Goal: Communication & Community: Share content

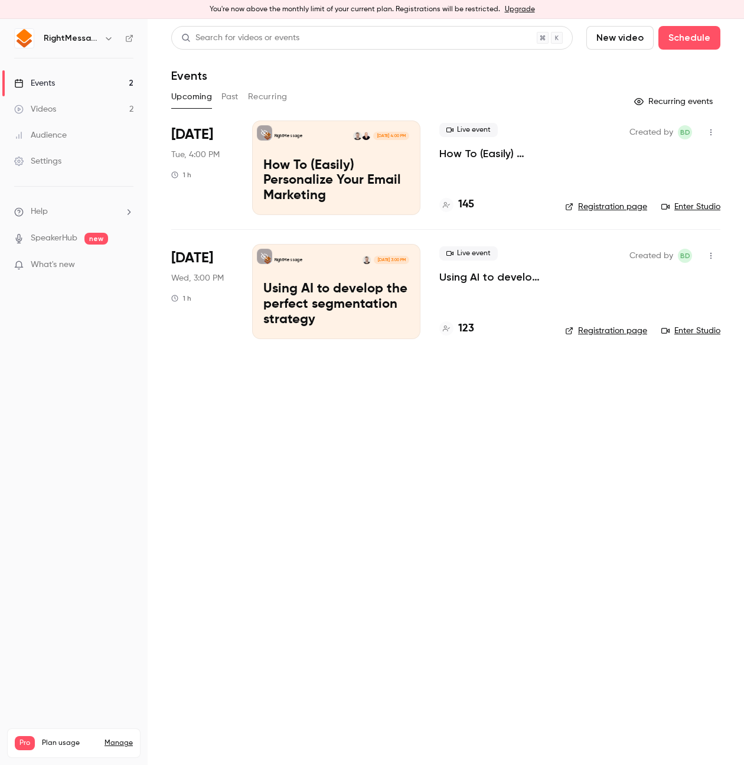
click at [202, 134] on span "[DATE]" at bounding box center [192, 134] width 42 height 19
click at [375, 164] on p "How To (Easily) Personalize Your Email Marketing" at bounding box center [337, 180] width 146 height 45
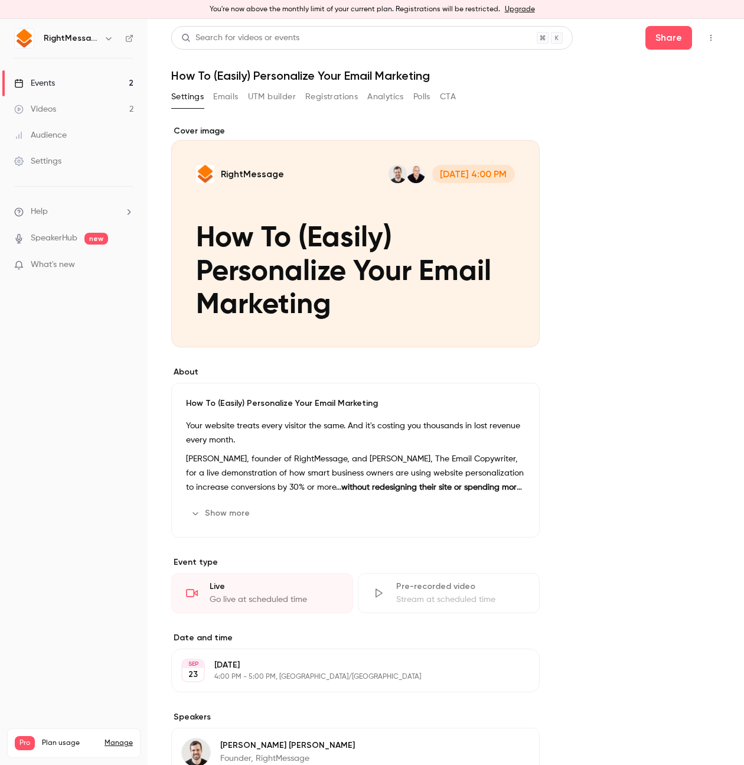
click at [702, 43] on button "button" at bounding box center [711, 37] width 19 height 19
click at [629, 98] on div "Enter Studio" at bounding box center [658, 99] width 90 height 12
click at [711, 35] on icon "button" at bounding box center [711, 38] width 1 height 6
click at [651, 122] on li "Invite to Studio" at bounding box center [648, 129] width 128 height 31
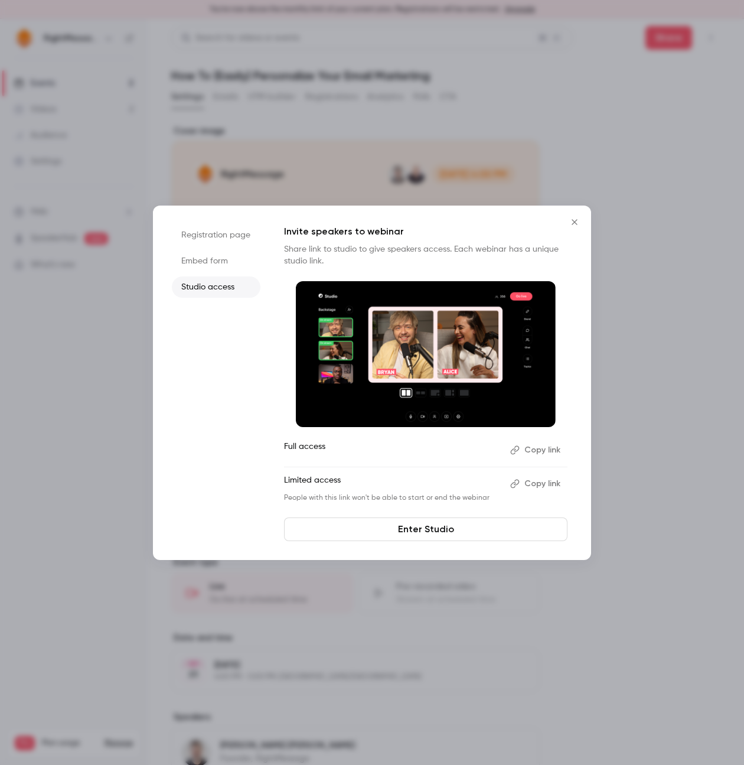
click at [532, 451] on button "Copy link" at bounding box center [537, 450] width 62 height 19
click at [544, 484] on button "Copy link" at bounding box center [537, 483] width 62 height 19
click at [575, 220] on icon "Close" at bounding box center [575, 221] width 14 height 9
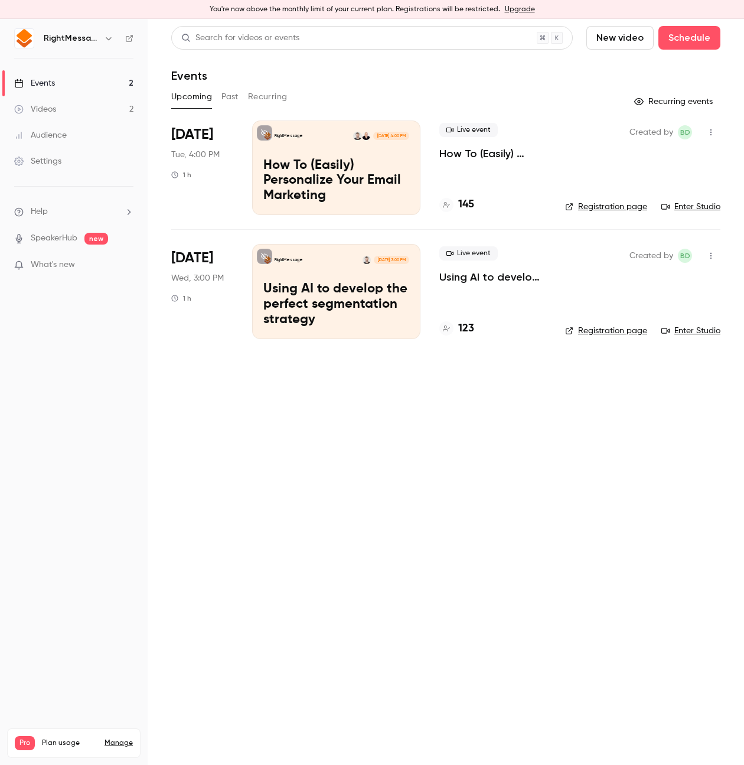
click at [463, 136] on span "Live event" at bounding box center [469, 130] width 58 height 14
click at [467, 144] on div "Live event How To (Easily) Personalize Your Email Marketing" at bounding box center [493, 142] width 107 height 38
click at [469, 151] on p "How To (Easily) Personalize Your Email Marketing" at bounding box center [493, 154] width 107 height 14
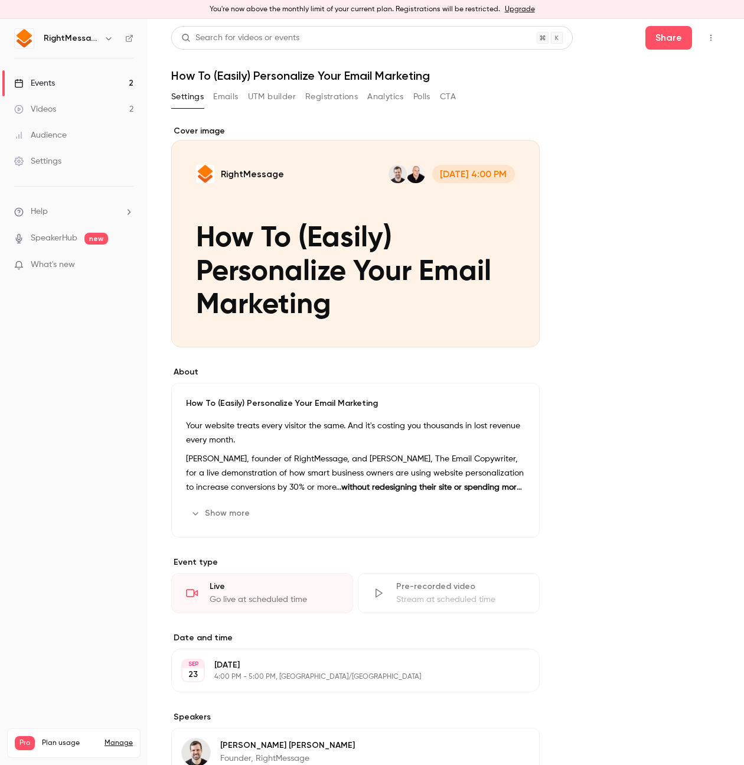
click at [343, 102] on button "Registrations" at bounding box center [331, 96] width 53 height 19
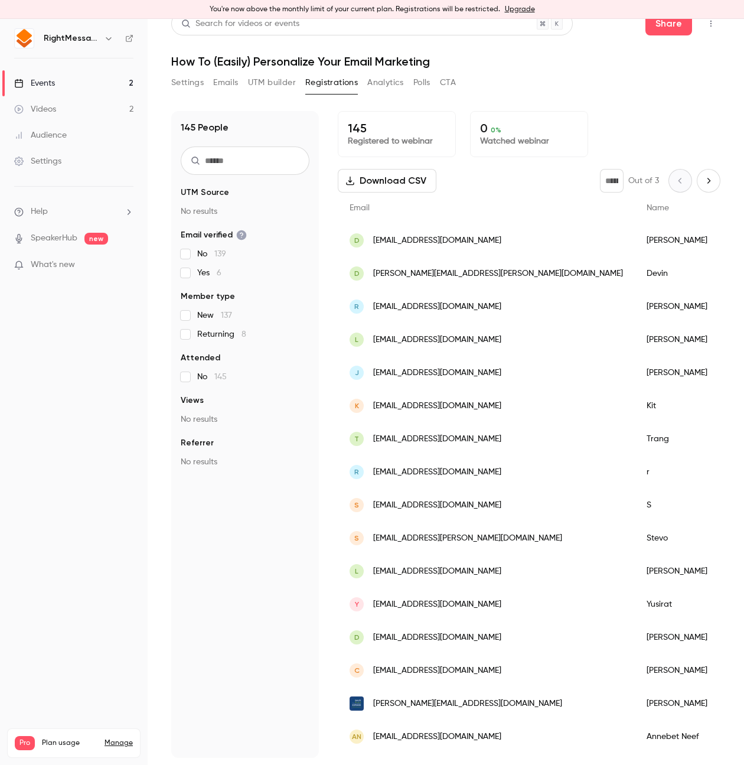
click at [510, 90] on div "Settings Emails UTM builder Registrations Analytics Polls CTA" at bounding box center [445, 85] width 549 height 24
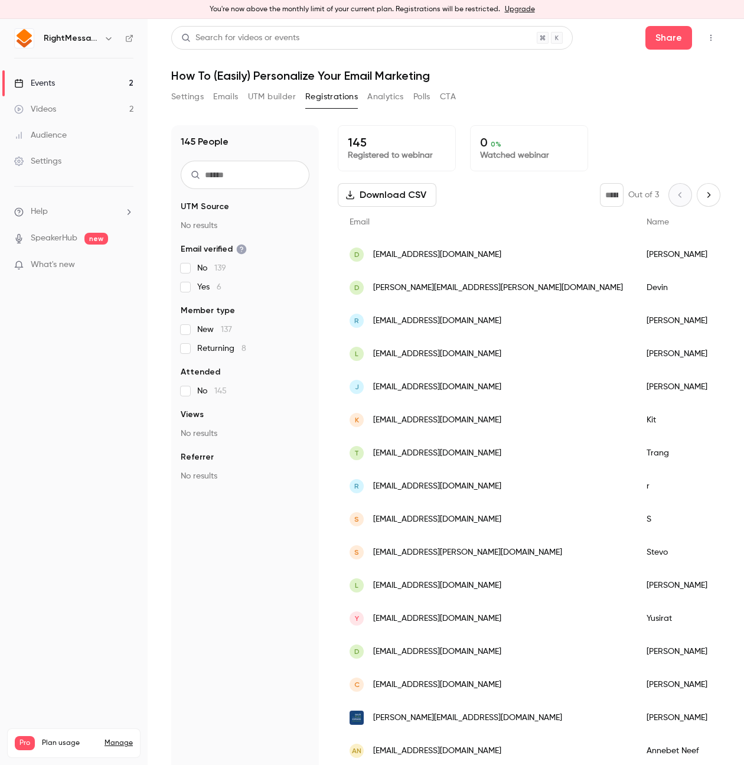
click at [512, 82] on h1 "How To (Easily) Personalize Your Email Marketing" at bounding box center [445, 76] width 549 height 14
